Goal: Task Accomplishment & Management: Complete application form

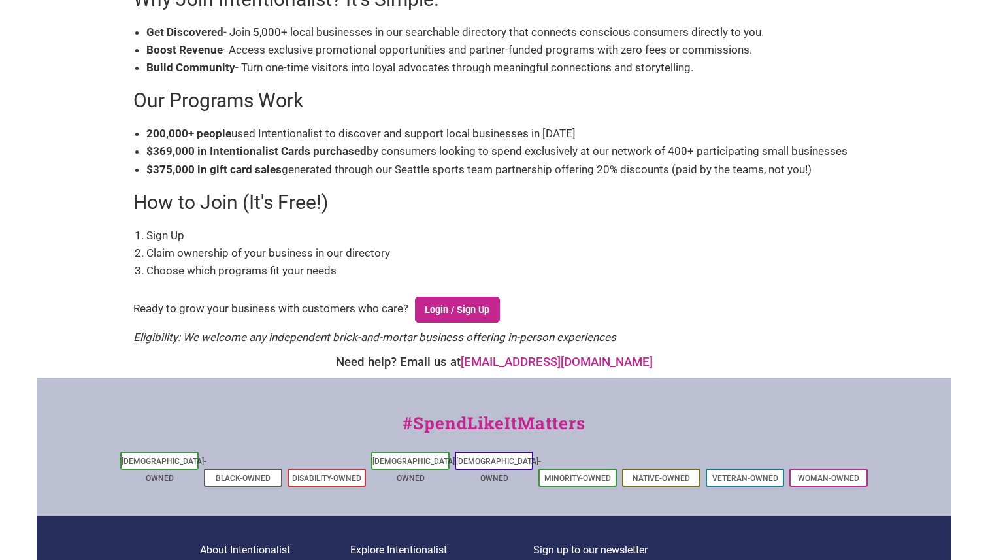
scroll to position [397, 0]
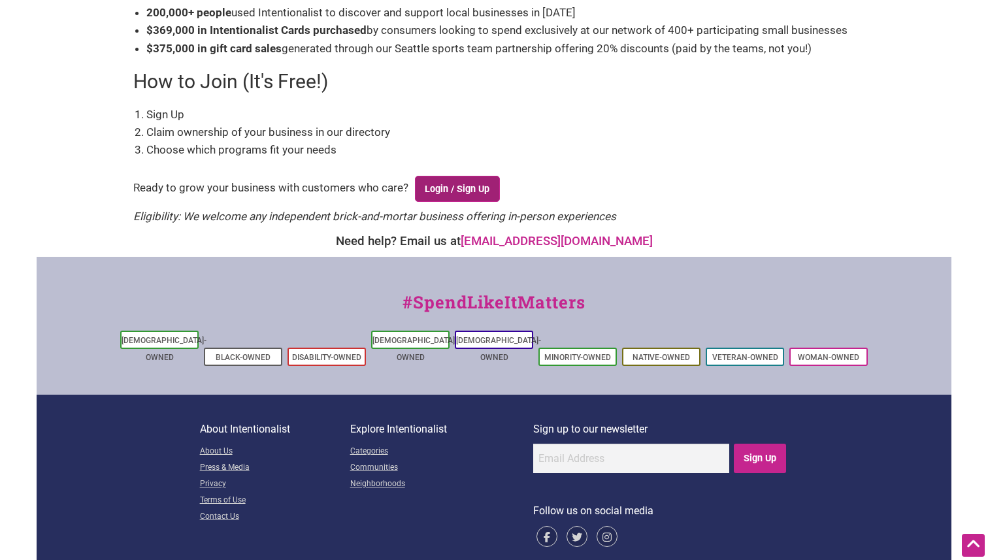
click at [447, 191] on link "Login / Sign Up" at bounding box center [457, 189] width 85 height 26
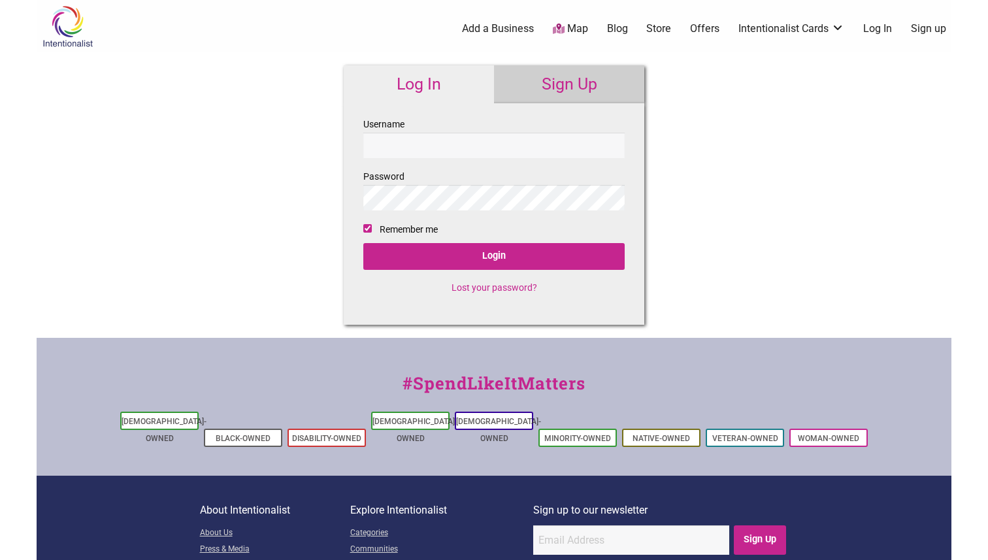
checkbox input "true"
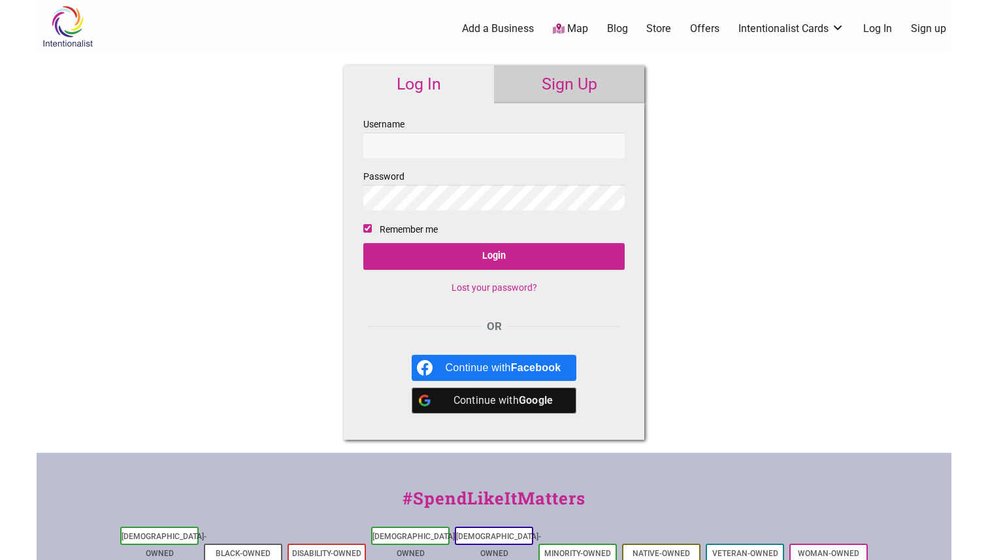
click at [561, 80] on link "Sign Up" at bounding box center [569, 84] width 150 height 38
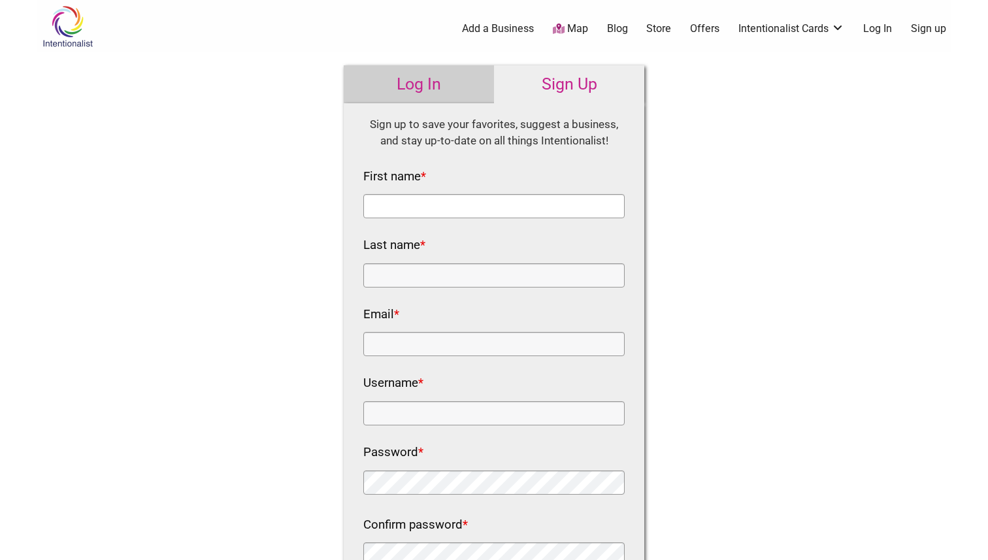
click at [433, 201] on input "First name *" at bounding box center [493, 206] width 261 height 24
type input "[PERSON_NAME]"
click at [440, 348] on input "aaronlindstrom34@gmail.com" at bounding box center [493, 344] width 261 height 24
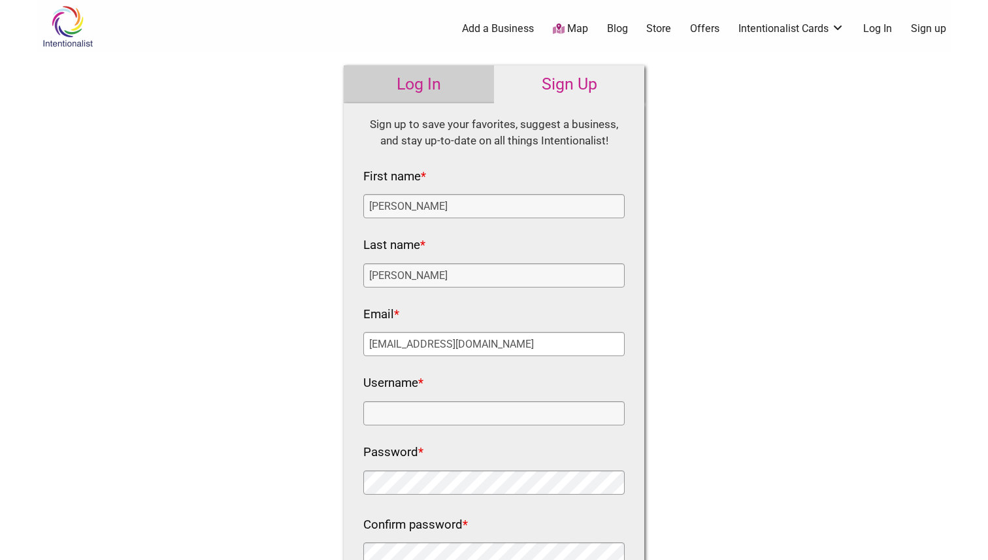
type input "[EMAIL_ADDRESS][DOMAIN_NAME]"
click at [465, 410] on input "Username *" at bounding box center [493, 413] width 261 height 24
type input "CLegato"
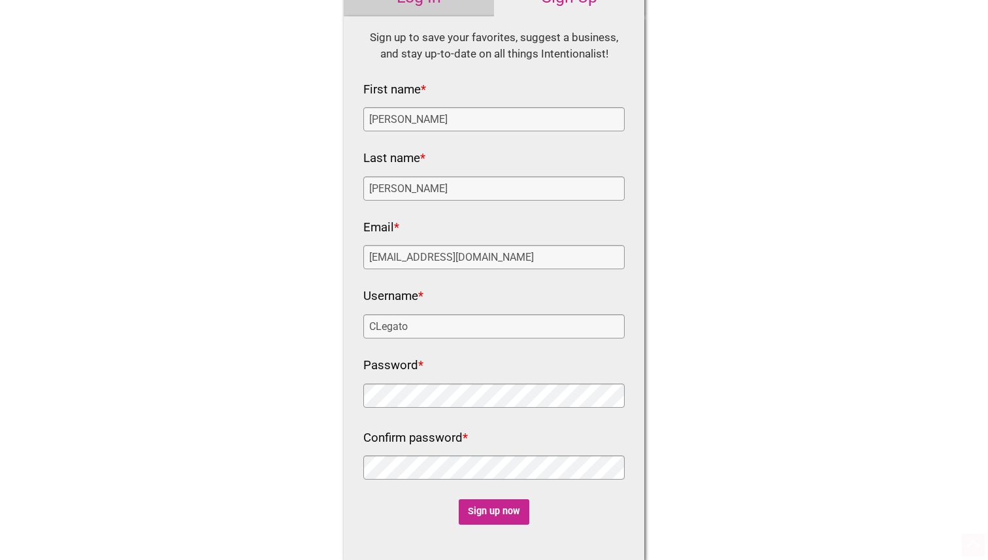
scroll to position [108, 0]
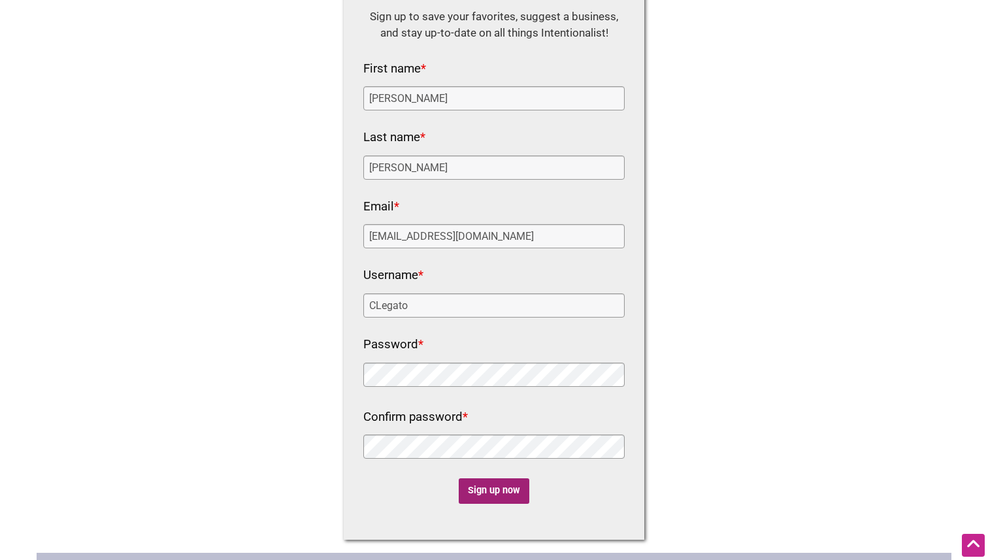
click at [489, 483] on input "Sign up now" at bounding box center [494, 490] width 71 height 25
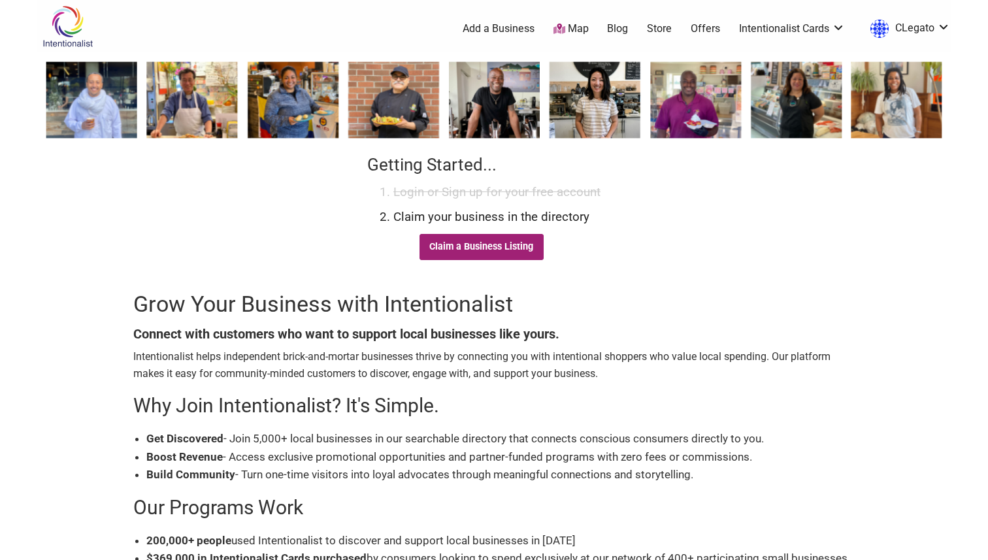
click at [496, 250] on link "Claim a Business Listing" at bounding box center [481, 247] width 124 height 26
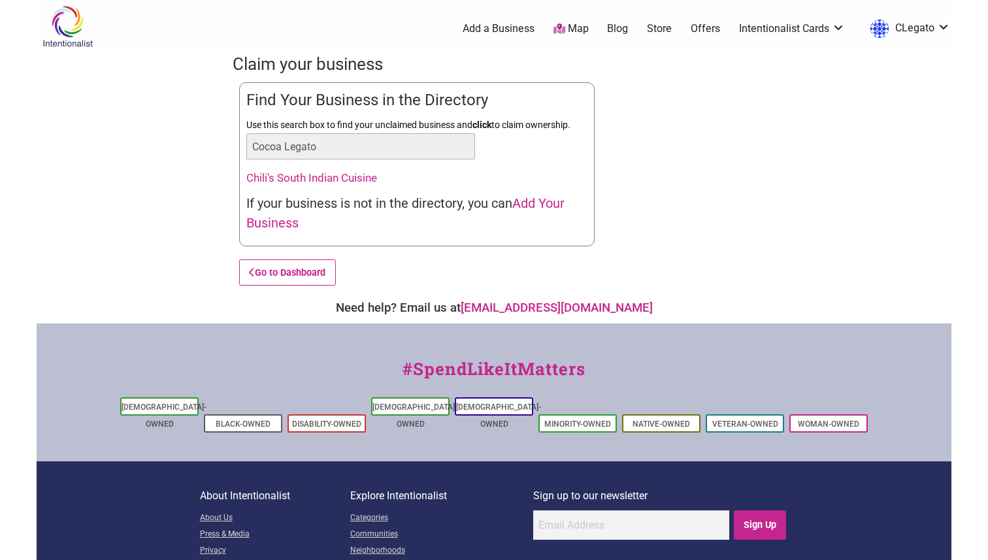
type input "Cocoa Legato"
click at [550, 201] on span "Add Your Business" at bounding box center [405, 212] width 318 height 35
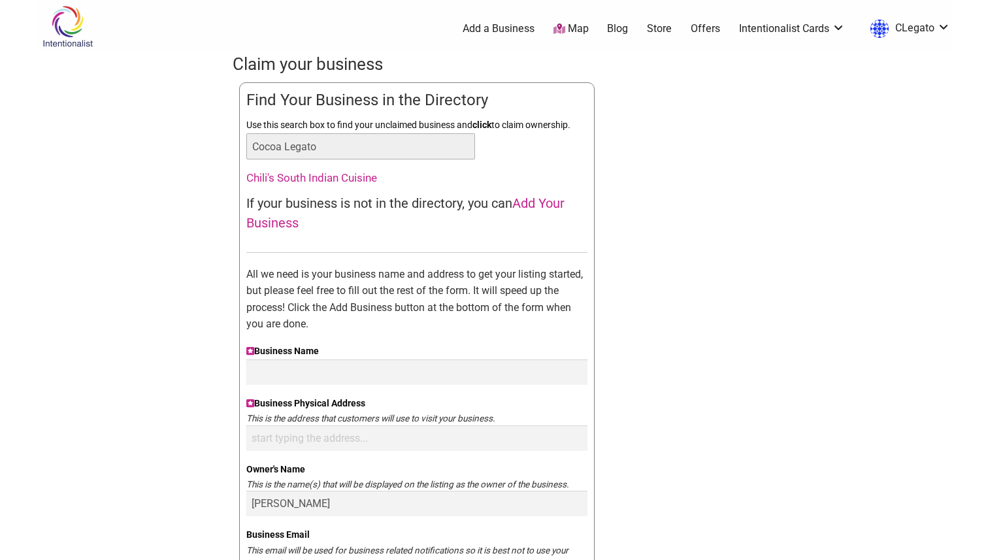
click at [416, 142] on input "Cocoa Legato" at bounding box center [360, 146] width 229 height 26
click at [403, 372] on input "Business Name" at bounding box center [416, 371] width 341 height 25
type input "Cocoa Legato"
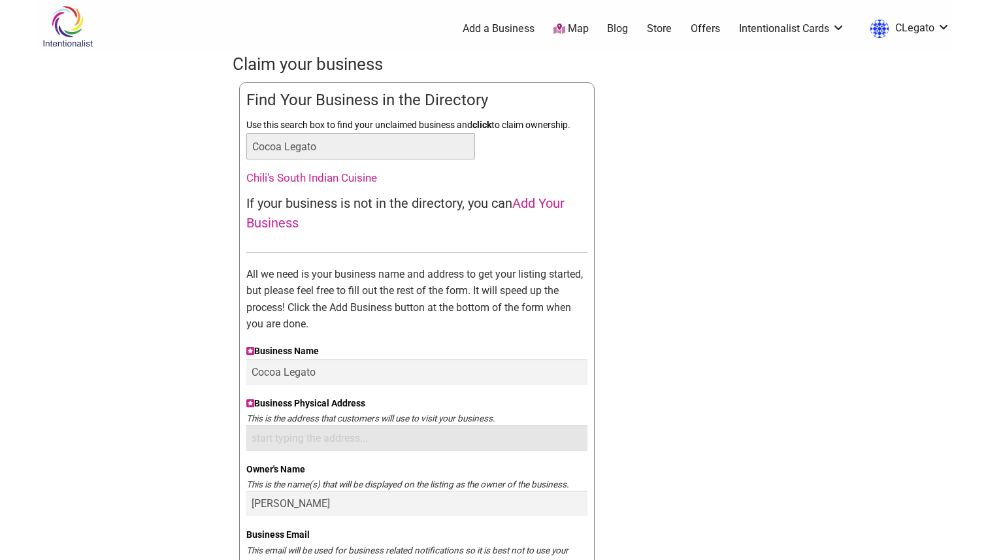
type input "8420 Greenwood Ave N suite C"
type input "2063130925"
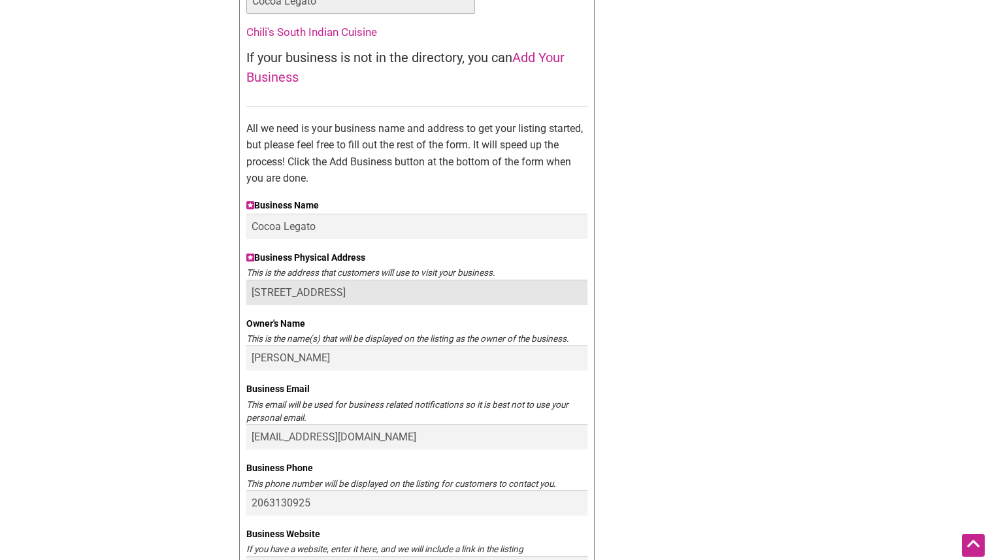
scroll to position [152, 0]
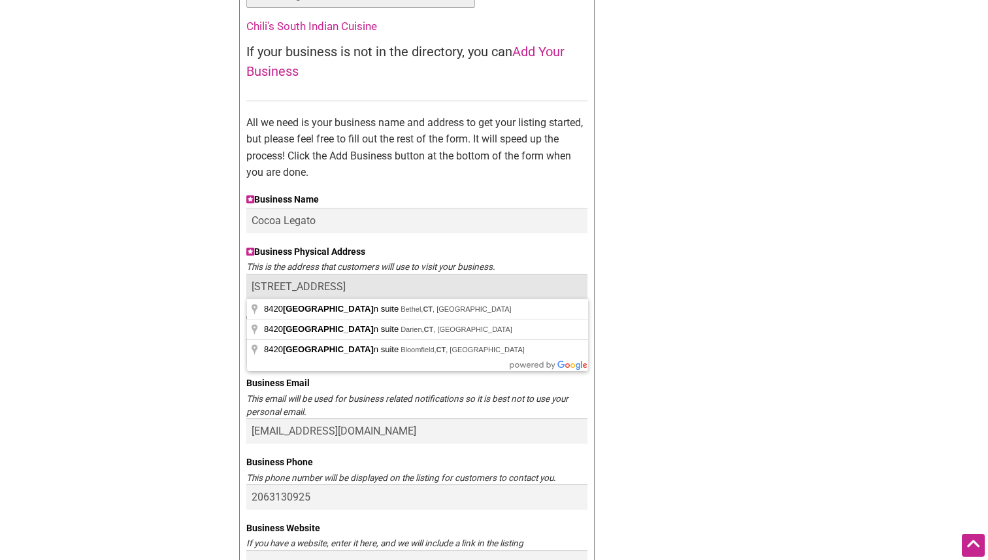
click at [446, 284] on input "8420 Greenwood Ave N suite Ct" at bounding box center [416, 286] width 341 height 25
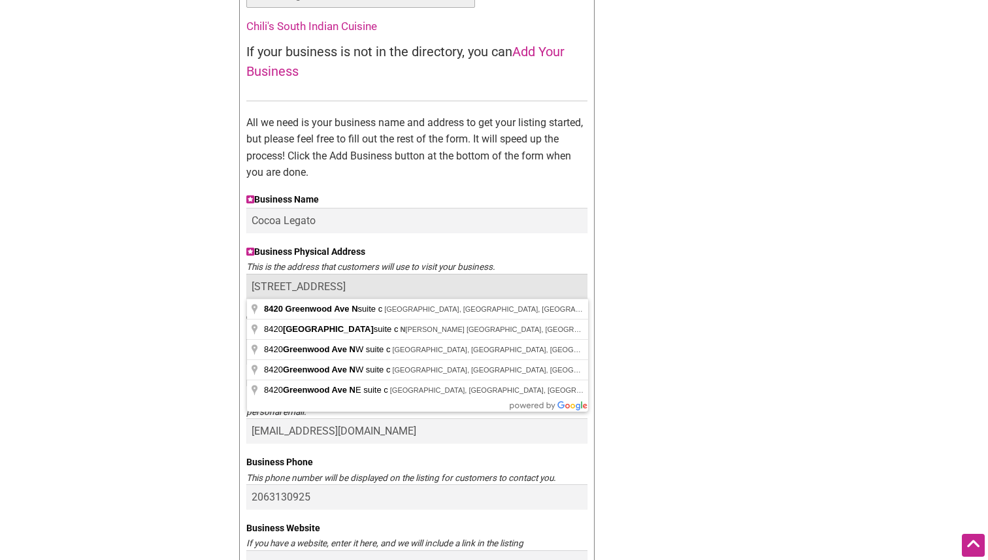
type input "8420 Greenwood Ave N suite C"
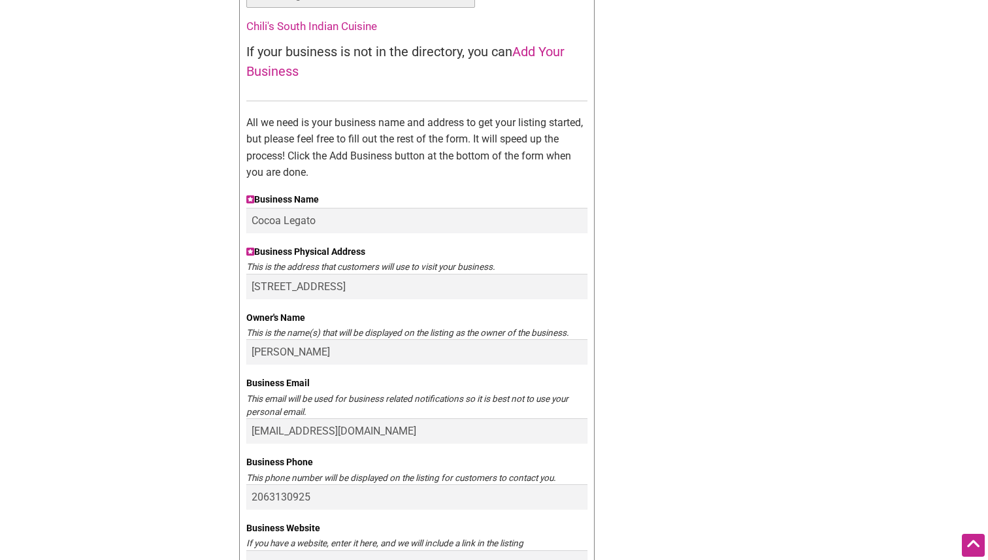
click at [655, 282] on div "Claim your business You are currently the owner of: Updating... Find Your Busin…" at bounding box center [494, 404] width 523 height 1007
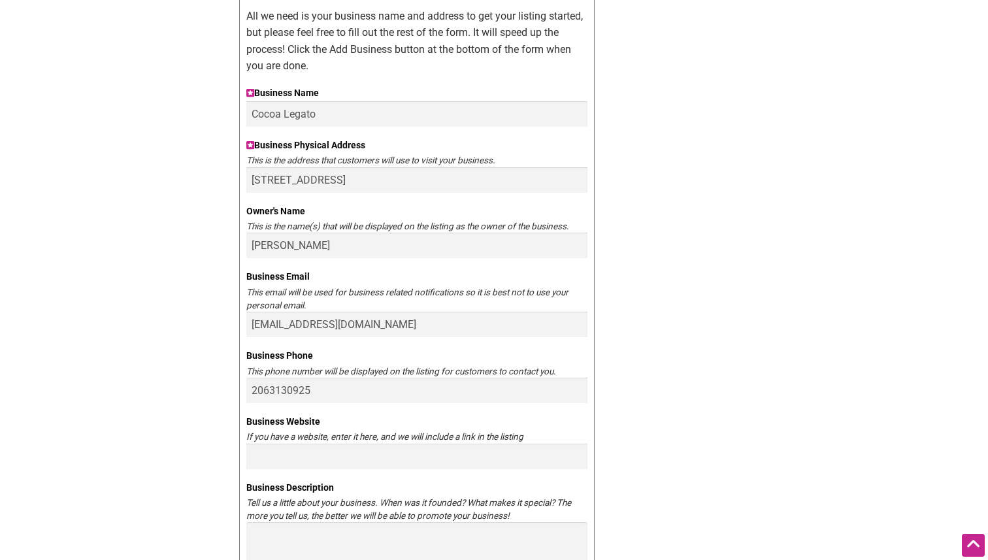
scroll to position [270, 0]
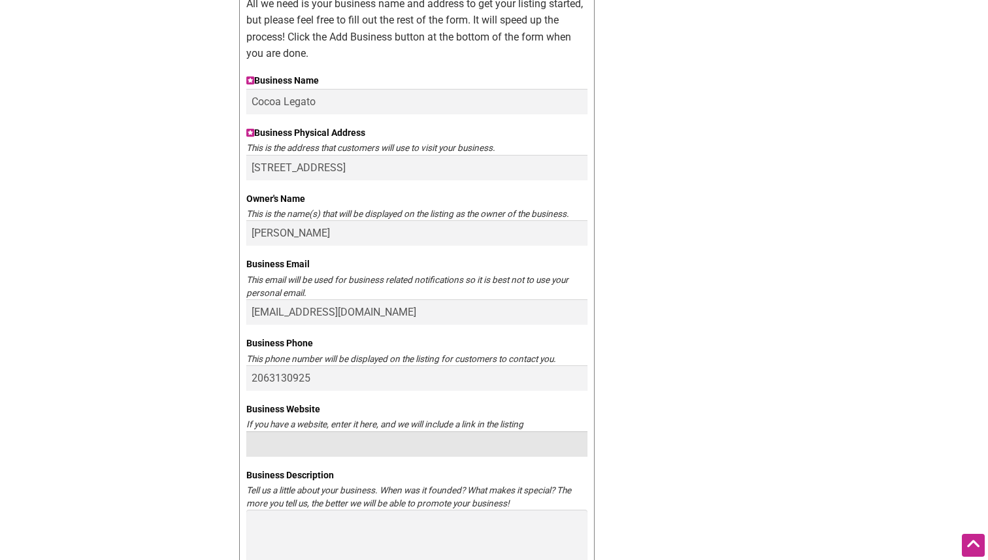
click at [367, 446] on input "Business Website" at bounding box center [416, 443] width 341 height 25
paste input "https://www.cocoalegatochocolate.com/#/events"
drag, startPoint x: 440, startPoint y: 443, endPoint x: 604, endPoint y: 461, distance: 165.7
click at [604, 461] on div "Claim your business You are currently the owner of: Updating... Find Your Busin…" at bounding box center [494, 285] width 523 height 1007
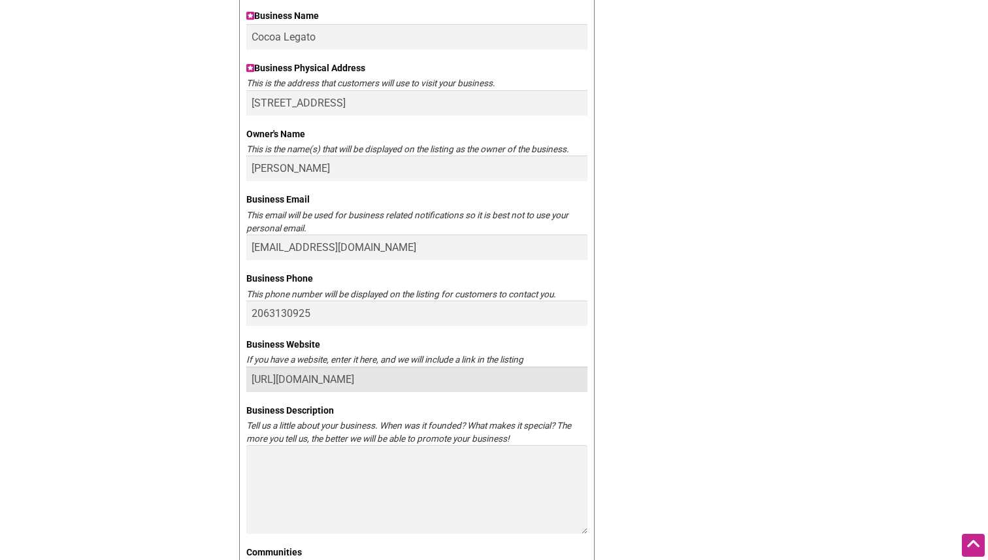
scroll to position [341, 0]
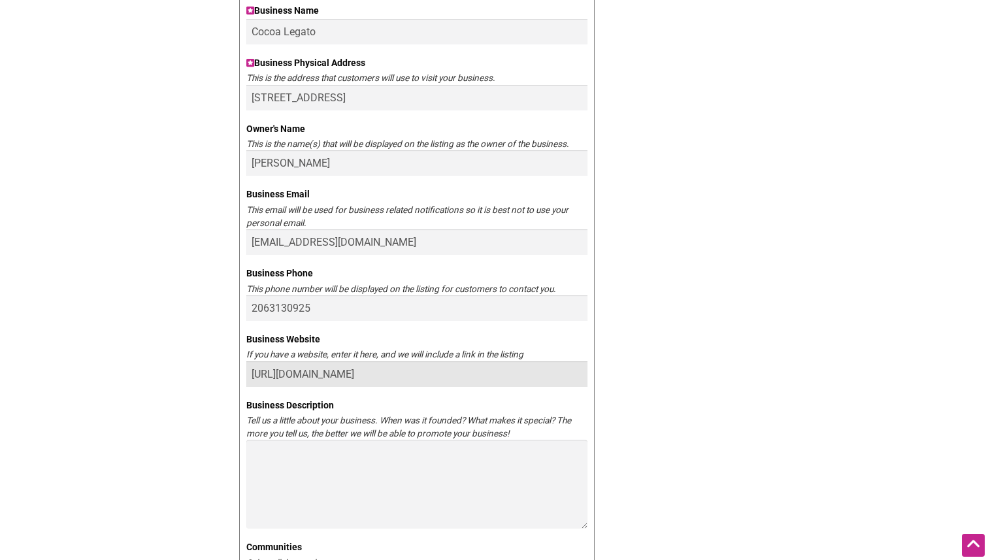
type input "https://www.cocoalegatochocolate.com"
click at [727, 440] on div "Claim your business You are currently the owner of: Updating... Find Your Busin…" at bounding box center [494, 214] width 523 height 1007
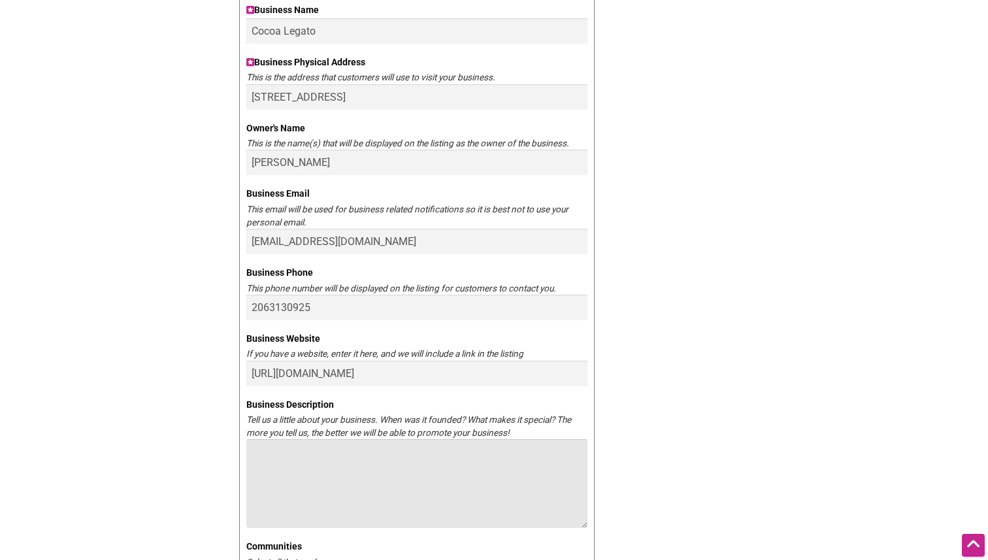
click at [502, 448] on textarea "Business Description" at bounding box center [416, 483] width 341 height 89
paste textarea "We’re your new home for chocolate and music! Come by our Greenwood home to visi…"
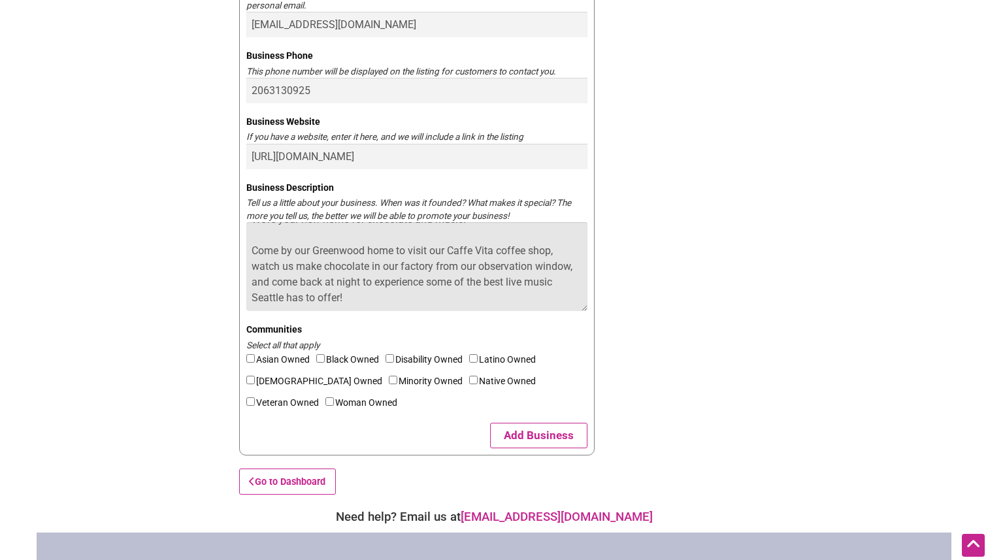
scroll to position [573, 0]
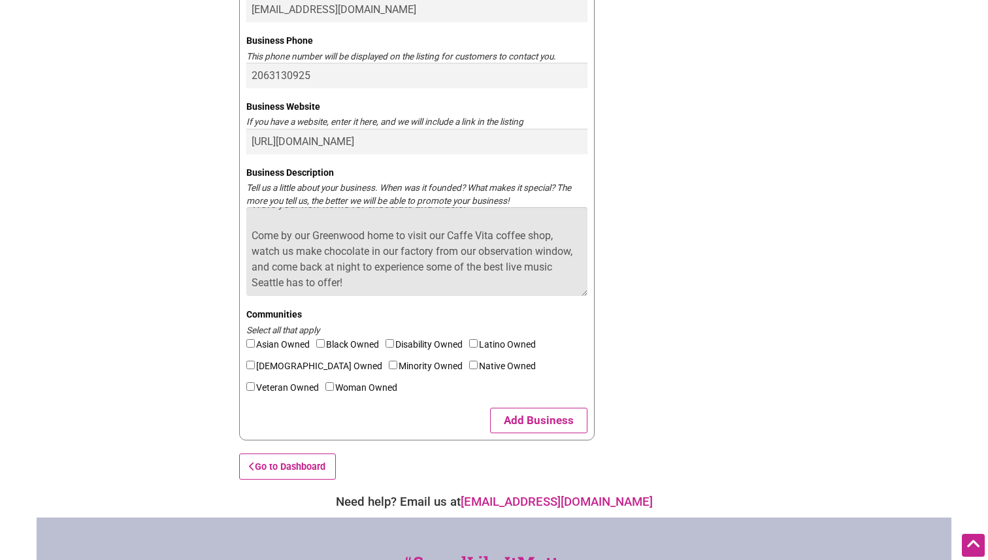
type textarea "We’re your new home for chocolate and music! Come by our Greenwood home to visi…"
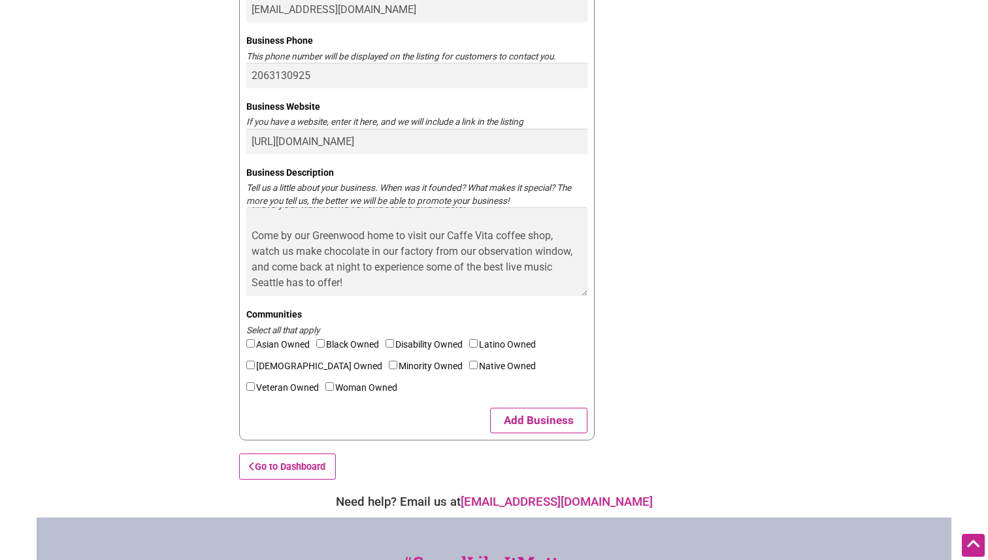
click at [478, 344] on input"] "Latino Owned" at bounding box center [473, 343] width 8 height 8
checkbox input"] "true"
click at [248, 365] on input"] "LGBTQ Owned" at bounding box center [250, 365] width 8 height 8
checkbox input"] "true"
click at [559, 421] on button "Add Business" at bounding box center [538, 420] width 97 height 25
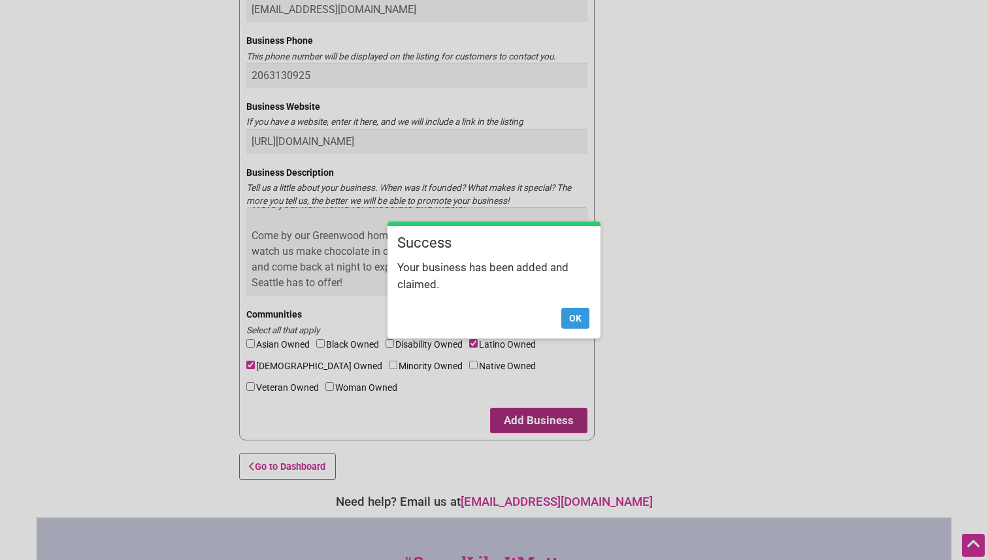
scroll to position [639, 0]
click at [586, 321] on button "Ok" at bounding box center [575, 318] width 28 height 21
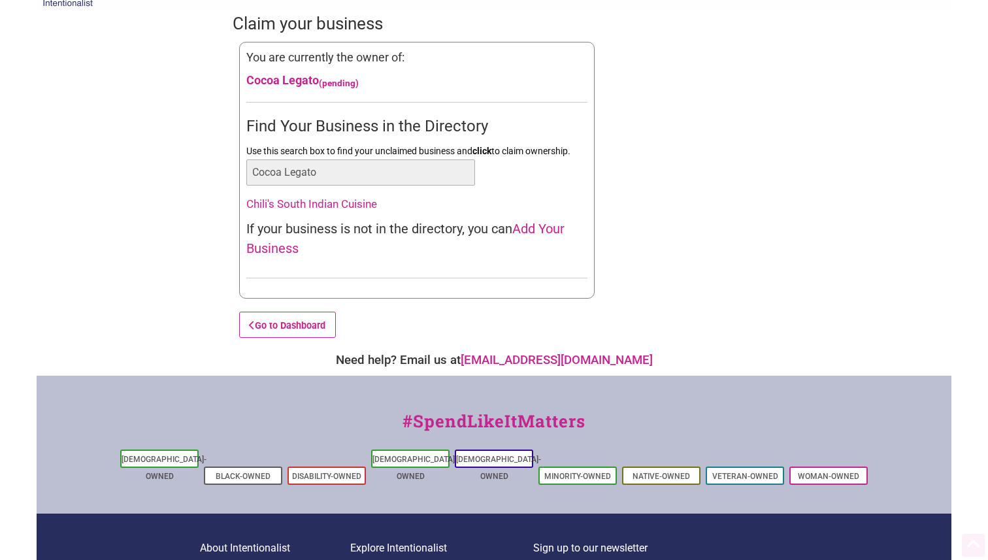
scroll to position [0, 0]
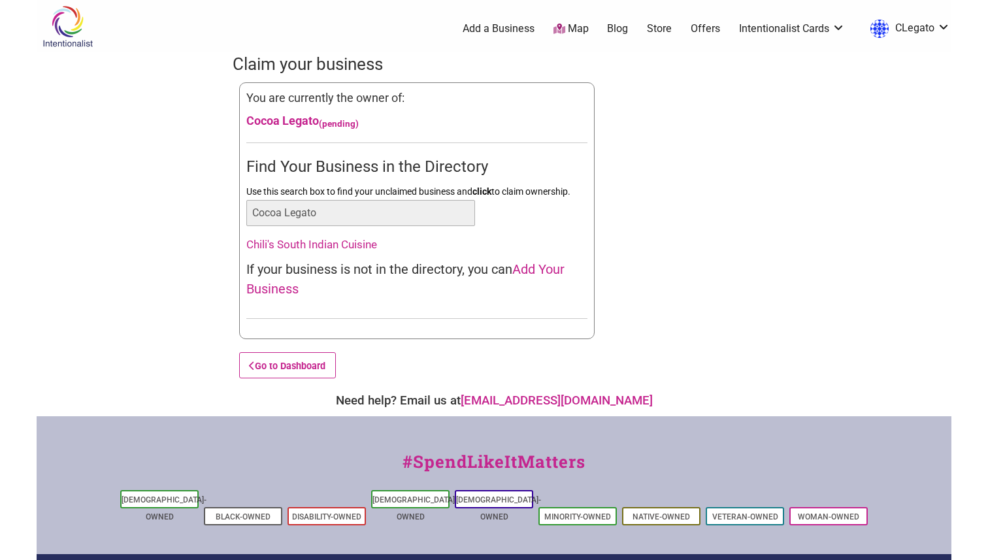
click at [374, 211] on input "Cocoa Legato" at bounding box center [360, 213] width 229 height 26
